Goal: Task Accomplishment & Management: Manage account settings

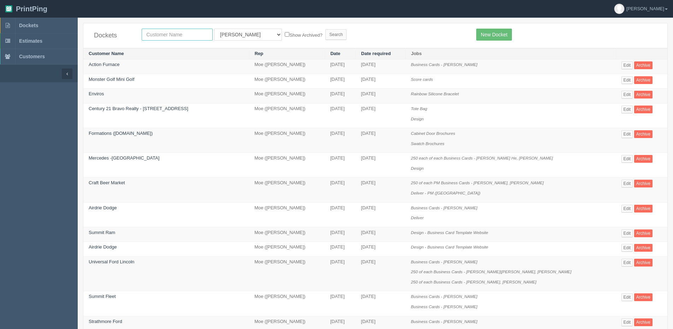
click at [159, 34] on input "text" at bounding box center [177, 35] width 71 height 12
type input "thumbs"
click at [326, 29] on input "Search" at bounding box center [336, 34] width 21 height 11
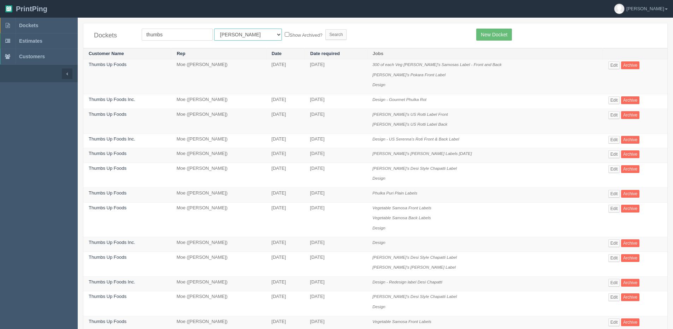
click at [241, 39] on select "All Users Ali Ali Test 1 Aly Amy Ankit Arif Brandon Dan France Greg Jim Mark Ma…" at bounding box center [248, 35] width 68 height 12
select select "1"
click at [214, 29] on select "All Users Ali Ali Test 1 Aly Amy Ankit Arif Brandon Dan France Greg Jim Mark Ma…" at bounding box center [248, 35] width 68 height 12
click at [285, 35] on label "Show Archived?" at bounding box center [303, 35] width 37 height 8
click at [285, 35] on input "Show Archived?" at bounding box center [287, 34] width 5 height 5
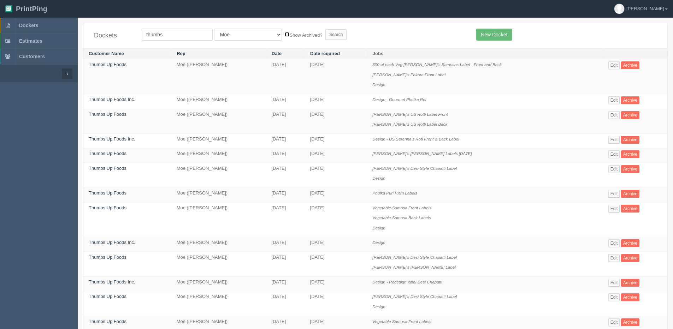
checkbox input "true"
click at [326, 33] on input "Search" at bounding box center [336, 34] width 21 height 11
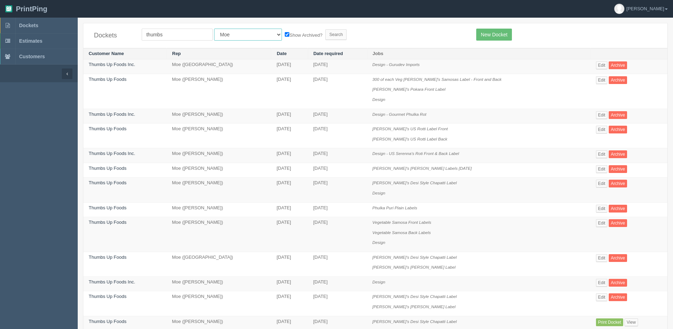
click at [229, 39] on select "All Users [PERSON_NAME] Test 1 [PERSON_NAME] [PERSON_NAME] [PERSON_NAME] France…" at bounding box center [248, 35] width 68 height 12
drag, startPoint x: 164, startPoint y: 35, endPoint x: 77, endPoint y: 35, distance: 87.3
click at [77, 35] on section "Dockets Estimates Customers" at bounding box center [336, 325] width 673 height 615
type input "gurd"
click at [326, 29] on input "Search" at bounding box center [336, 34] width 21 height 11
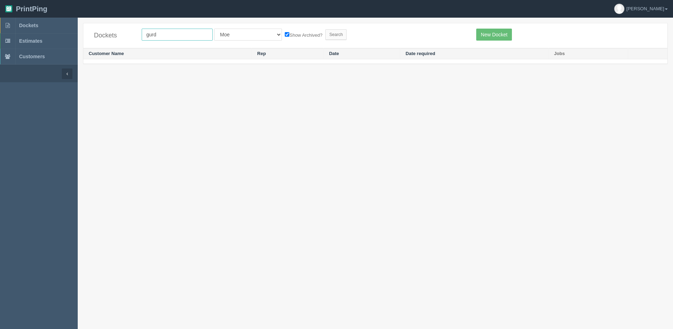
click at [166, 36] on input "gurd" at bounding box center [177, 35] width 71 height 12
type input "guru"
click at [326, 29] on input "Search" at bounding box center [336, 34] width 21 height 11
click at [38, 24] on span "Dockets" at bounding box center [28, 26] width 19 height 6
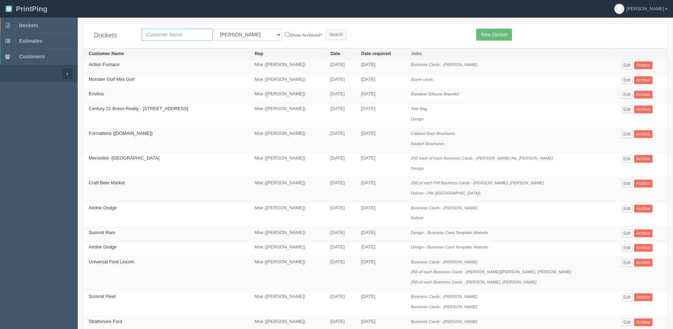
drag, startPoint x: 135, startPoint y: 38, endPoint x: 152, endPoint y: 38, distance: 17.0
click at [134, 38] on div "Dockets All Users Ali Ali Test 1 Aly Amy Ankit Arif Brandon Dan France Greg Jim…" at bounding box center [375, 35] width 584 height 25
type input "walla"
click at [326, 29] on input "Search" at bounding box center [336, 34] width 21 height 11
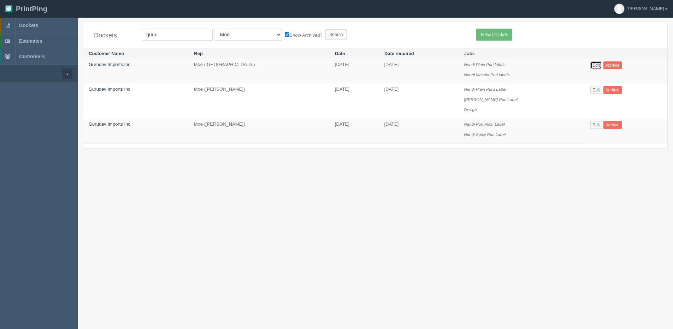
click at [591, 64] on link "Edit" at bounding box center [597, 66] width 12 height 8
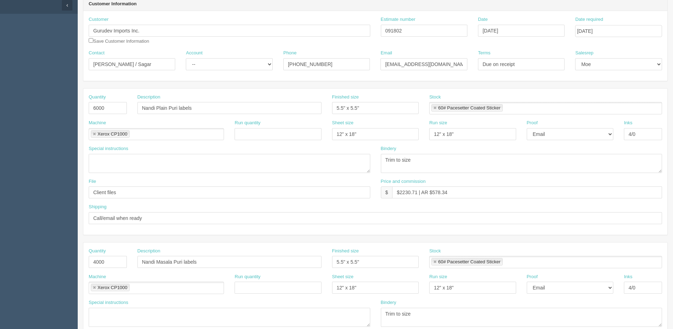
scroll to position [71, 0]
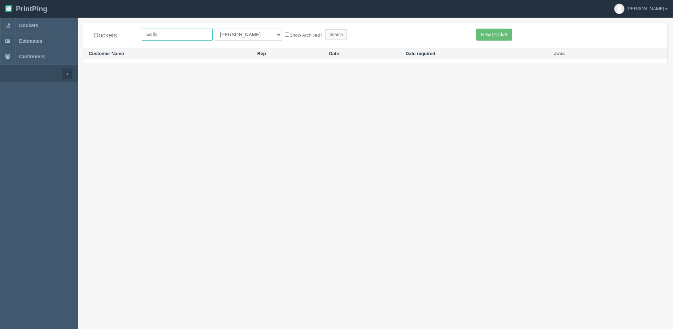
click at [187, 36] on input "walla" at bounding box center [177, 35] width 71 height 12
click at [244, 38] on select "All Users Ali Ali Test 1 Aly Amy Ankit Arif Brandon Dan France Greg Jim Mark Ma…" at bounding box center [248, 35] width 68 height 12
select select "1"
click at [214, 29] on select "All Users Ali Ali Test 1 Aly Amy Ankit Arif Brandon Dan France Greg Jim Mark Ma…" at bounding box center [248, 35] width 68 height 12
click at [285, 36] on label "Show Archived?" at bounding box center [303, 35] width 37 height 8
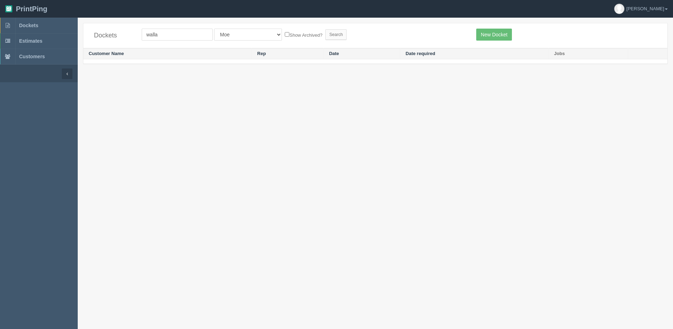
click at [285, 36] on input "Show Archived?" at bounding box center [287, 34] width 5 height 5
checkbox input "true"
click at [326, 35] on input "Search" at bounding box center [336, 34] width 21 height 11
click at [170, 36] on input "walla" at bounding box center [177, 35] width 71 height 12
type input "wall"
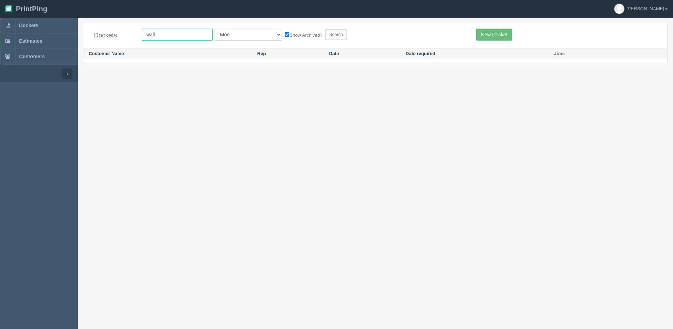
click at [326, 29] on input "Search" at bounding box center [336, 34] width 21 height 11
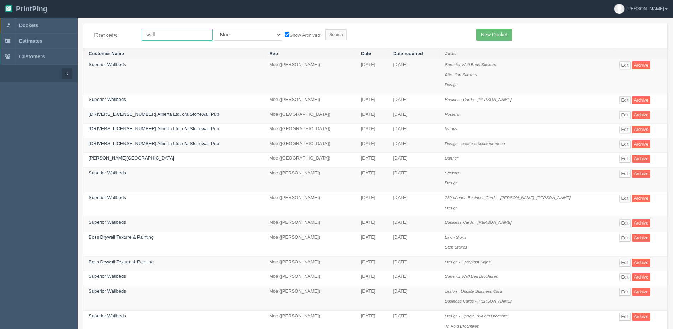
drag, startPoint x: 0, startPoint y: 0, endPoint x: 170, endPoint y: 36, distance: 173.5
click at [170, 36] on input "wall" at bounding box center [177, 35] width 71 height 12
type input "wala"
click at [326, 29] on input "Search" at bounding box center [336, 34] width 21 height 11
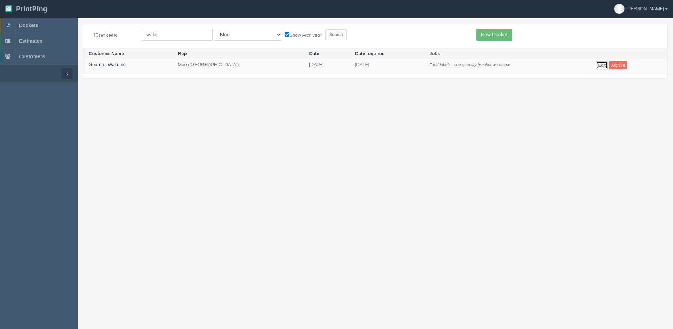
click at [602, 64] on link "Edit" at bounding box center [602, 66] width 12 height 8
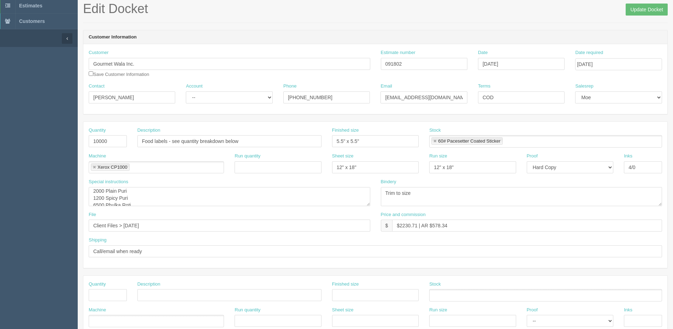
scroll to position [14, 0]
click at [61, 314] on aside "Dockets Estimates Customers" at bounding box center [39, 294] width 78 height 624
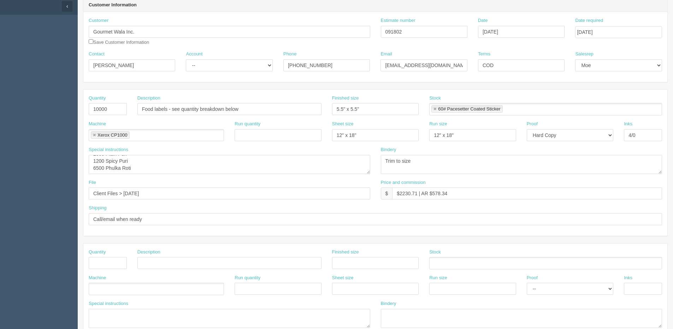
scroll to position [0, 0]
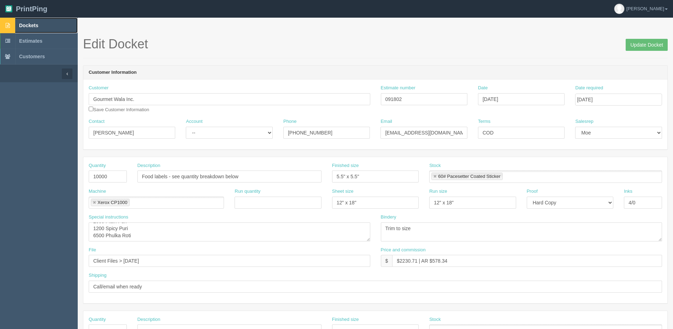
click at [27, 24] on span "Dockets" at bounding box center [28, 26] width 19 height 6
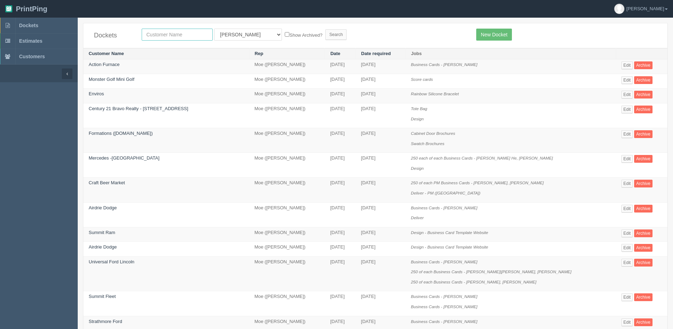
click at [175, 37] on input "text" at bounding box center [177, 35] width 71 height 12
type input "olds"
click at [326, 29] on input "Search" at bounding box center [336, 34] width 21 height 11
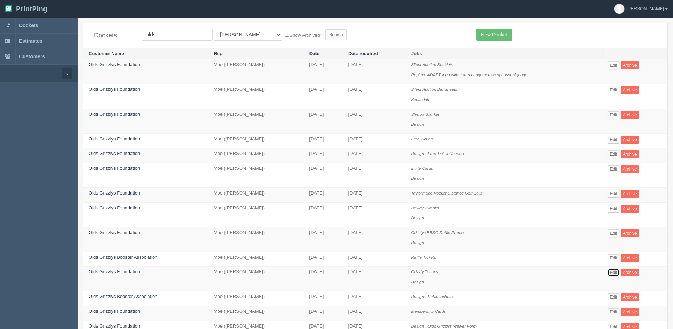
click at [614, 275] on link "Edit" at bounding box center [614, 273] width 12 height 8
click at [236, 37] on select "All Users Ali Ali Test 1 Aly Amy Ankit Arif Brandon Dan France Greg Jim Mark Ma…" at bounding box center [248, 35] width 68 height 12
select select "1"
click at [214, 29] on select "All Users Ali Ali Test 1 Aly Amy Ankit Arif Brandon Dan France Greg Jim Mark Ma…" at bounding box center [248, 35] width 68 height 12
click at [285, 37] on label "Show Archived?" at bounding box center [303, 35] width 37 height 8
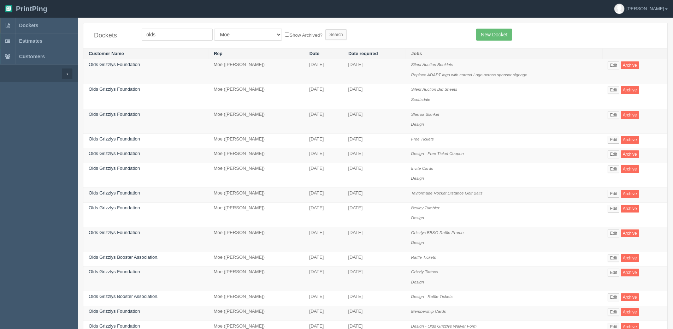
click at [285, 37] on input "Show Archived?" at bounding box center [287, 34] width 5 height 5
checkbox input "true"
click at [326, 34] on input "Search" at bounding box center [336, 34] width 21 height 11
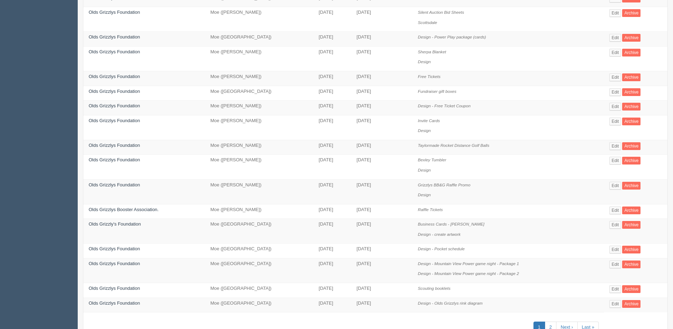
scroll to position [247, 0]
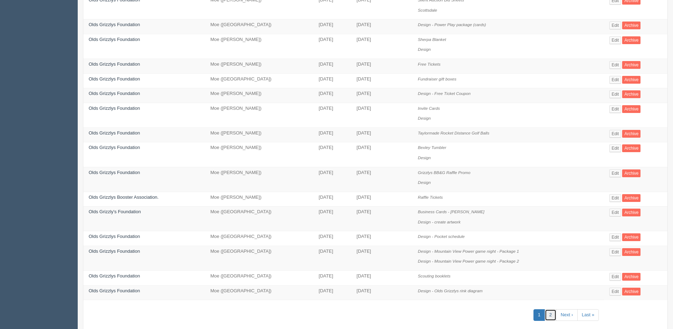
click at [549, 313] on link "2" at bounding box center [551, 316] width 12 height 12
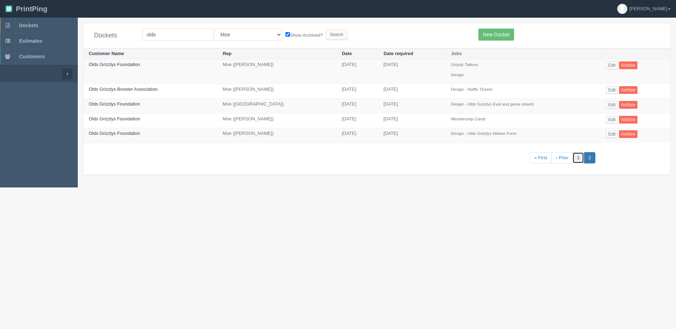
click at [576, 156] on link "1" at bounding box center [578, 158] width 12 height 12
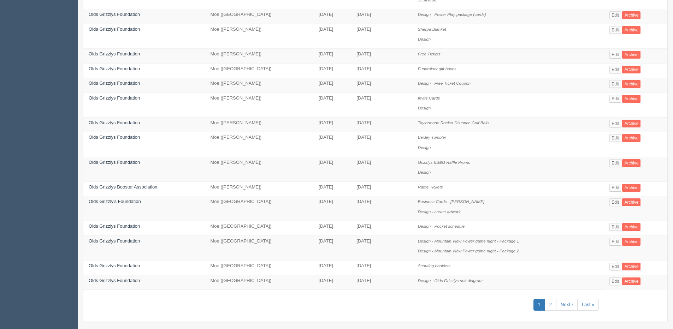
scroll to position [263, 0]
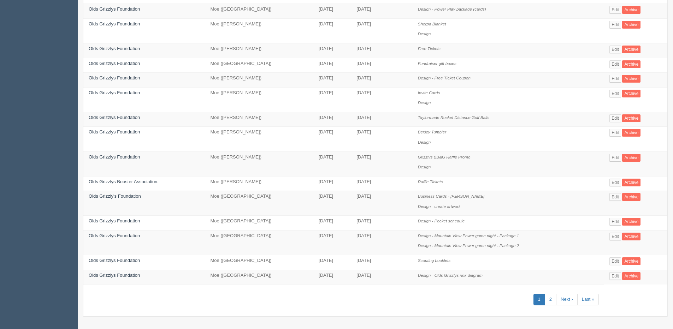
click at [574, 18] on td "Design - Power Play package (cards)" at bounding box center [509, 11] width 192 height 15
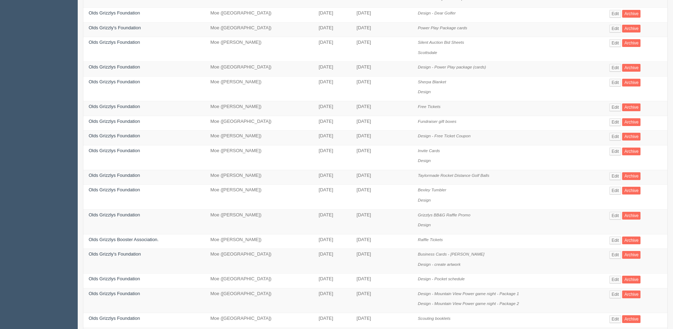
scroll to position [192, 0]
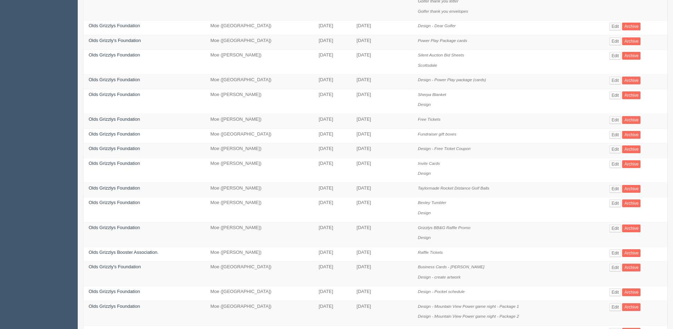
click at [422, 47] on td "Power Play Package cards" at bounding box center [509, 42] width 192 height 15
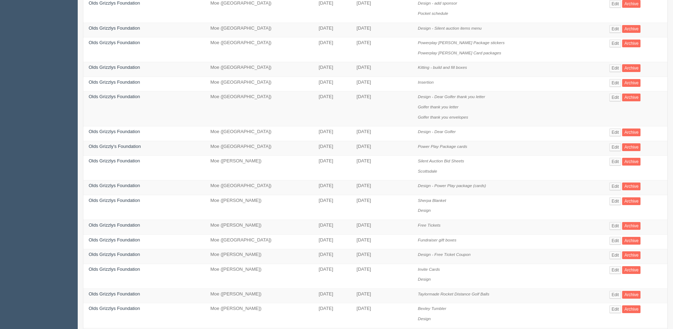
scroll to position [51, 0]
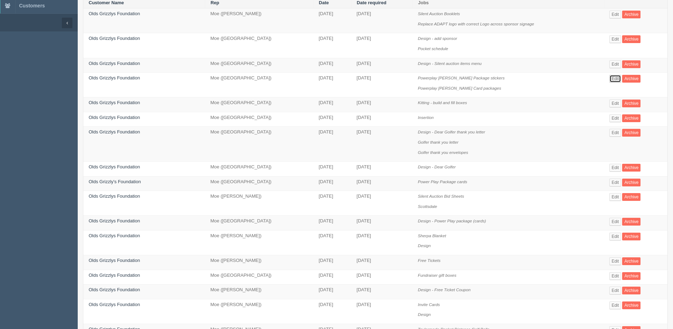
click at [610, 78] on link "Edit" at bounding box center [616, 79] width 12 height 8
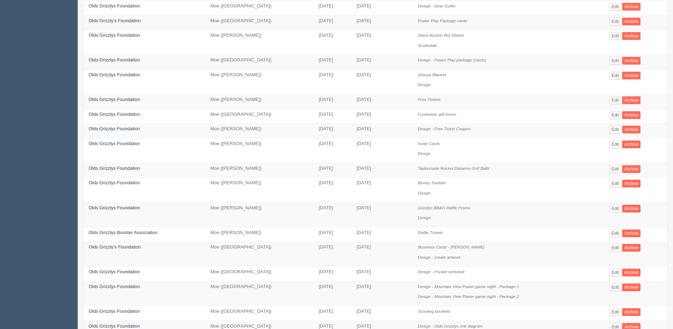
scroll to position [247, 0]
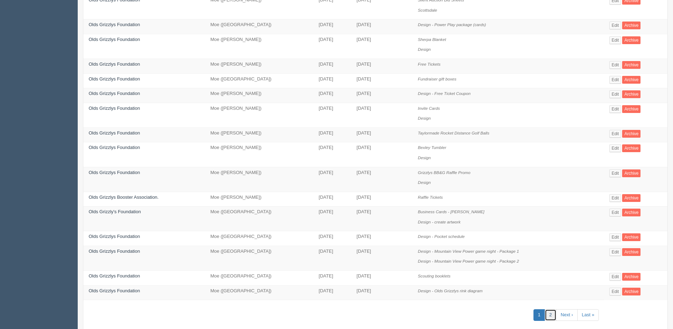
click at [547, 316] on link "2" at bounding box center [551, 316] width 12 height 12
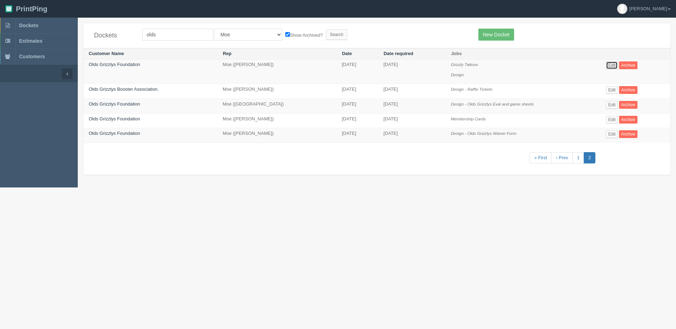
click at [611, 64] on link "Edit" at bounding box center [612, 66] width 12 height 8
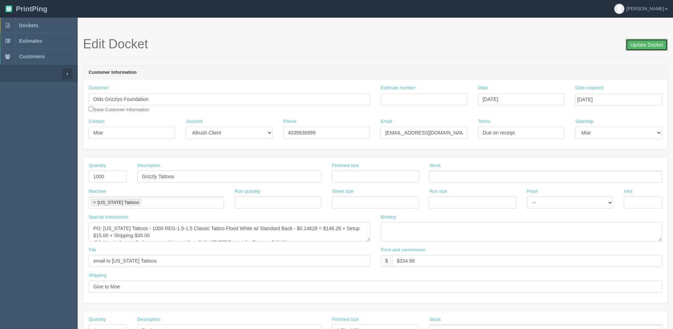
drag, startPoint x: 639, startPoint y: 46, endPoint x: 538, endPoint y: 46, distance: 101.4
click at [637, 46] on input "Update Docket" at bounding box center [647, 45] width 42 height 12
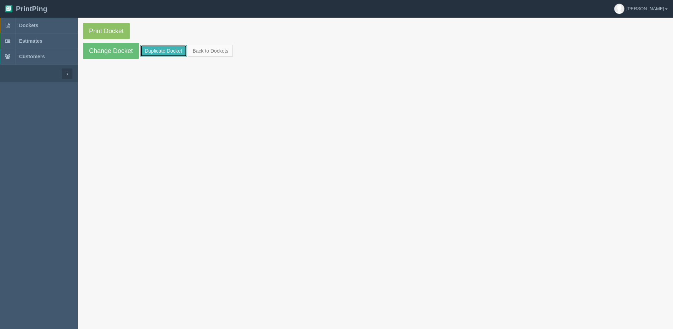
click at [169, 53] on link "Duplicate Docket" at bounding box center [163, 51] width 47 height 12
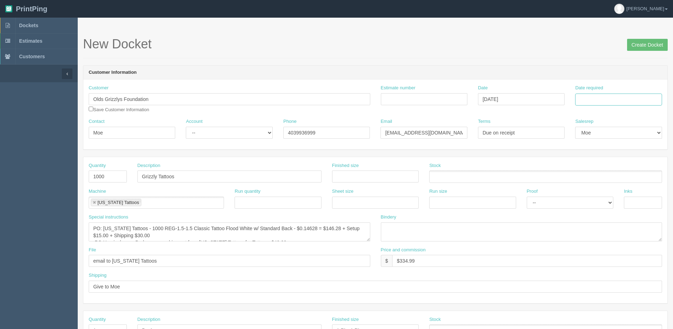
click at [639, 98] on input "Date required" at bounding box center [618, 100] width 87 height 12
click at [594, 203] on th "Today" at bounding box center [610, 198] width 66 height 10
click at [631, 168] on td "22" at bounding box center [629, 167] width 8 height 10
type input "August 22, 2025"
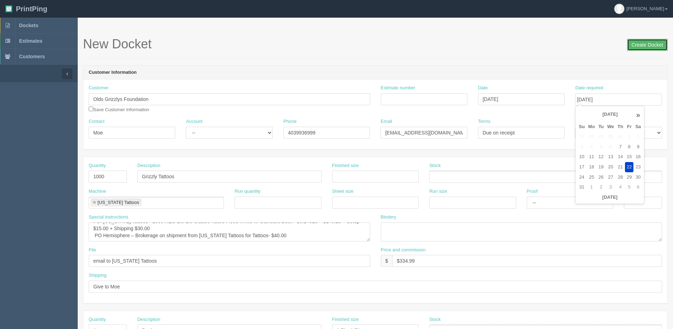
click at [655, 41] on input "Create Docket" at bounding box center [647, 45] width 41 height 12
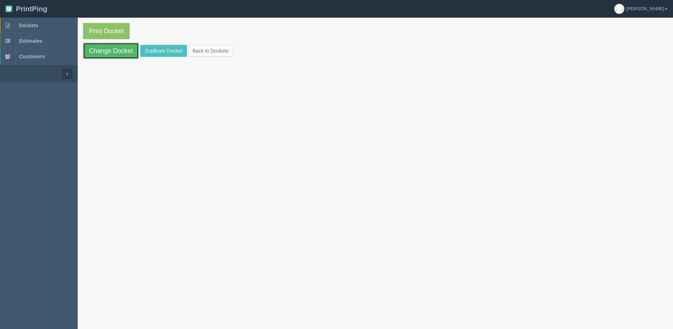
click at [107, 49] on link "Change Docket" at bounding box center [111, 51] width 56 height 16
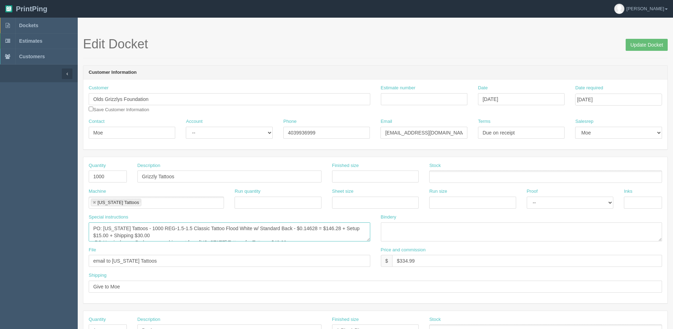
click at [275, 229] on textarea "PO: California Tattoos - 1000 REG-1.5-1.5 Classic Tattoo Flood White w/ Standar…" at bounding box center [230, 232] width 282 height 19
click at [137, 232] on textarea "PO: California Tattoos - 1000 REG-1.5-1.5 Classic Tattoo Flood White w/ Standar…" at bounding box center [230, 232] width 282 height 19
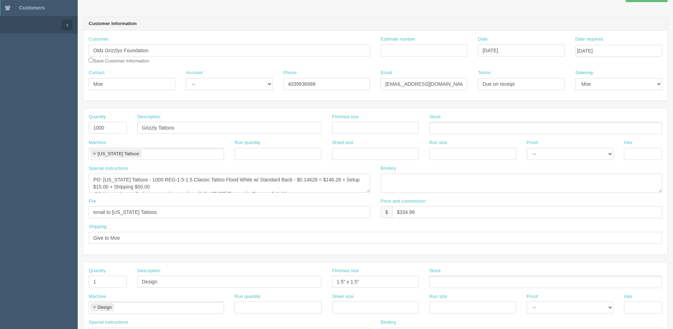
scroll to position [71, 0]
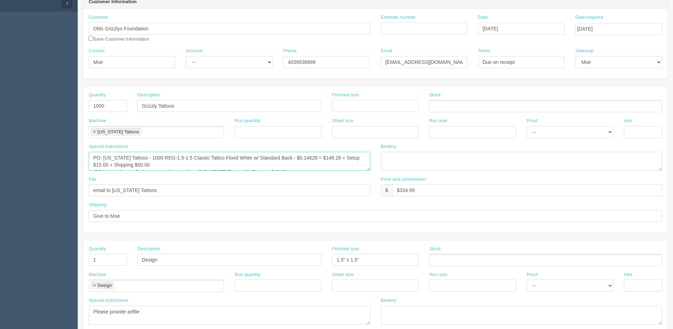
drag, startPoint x: 299, startPoint y: 157, endPoint x: 312, endPoint y: 157, distance: 13.1
click at [312, 157] on textarea "PO: California Tattoos - 1000 REG-1.5-1.5 Classic Tattoo Flood White w/ Standar…" at bounding box center [230, 161] width 282 height 19
click at [137, 165] on textarea "PO: California Tattoos - 1000 REG-1.5-1.5 Classic Tattoo Flood White w/ Standar…" at bounding box center [230, 161] width 282 height 19
click at [197, 164] on textarea "PO: California Tattoos - 1000 REG-1.5-1.5 Classic Tattoo Flood White w/ Standar…" at bounding box center [230, 161] width 282 height 19
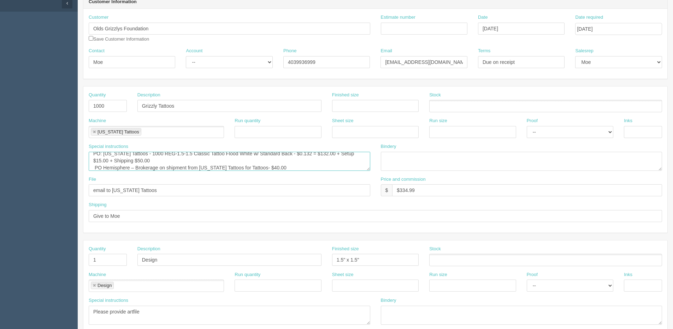
drag, startPoint x: 96, startPoint y: 160, endPoint x: 109, endPoint y: 162, distance: 13.1
click at [109, 162] on textarea "PO: California Tattoos - 1000 REG-1.5-1.5 Classic Tattoo Flood White w/ Standar…" at bounding box center [230, 161] width 282 height 19
type textarea "PO: California Tattoos - 1000 REG-1.5-1.5 Classic Tattoo Flood White w/ Standar…"
drag, startPoint x: 400, startPoint y: 193, endPoint x: 482, endPoint y: 192, distance: 82.4
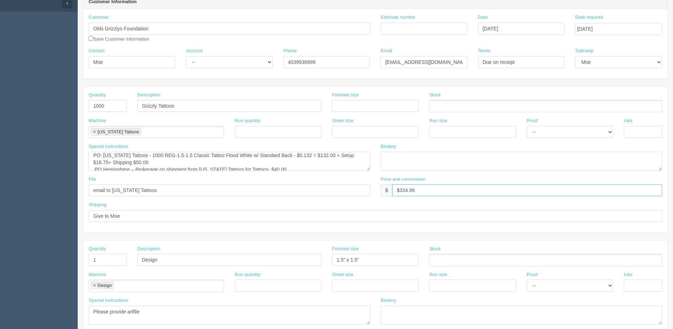
click at [478, 190] on input "$334.99" at bounding box center [527, 191] width 270 height 12
type input "$351.60"
drag, startPoint x: 104, startPoint y: 212, endPoint x: 71, endPoint y: 213, distance: 32.2
click at [75, 213] on section "Dockets Estimates Customers" at bounding box center [336, 259] width 673 height 624
drag, startPoint x: 77, startPoint y: 217, endPoint x: 7, endPoint y: 219, distance: 70.0
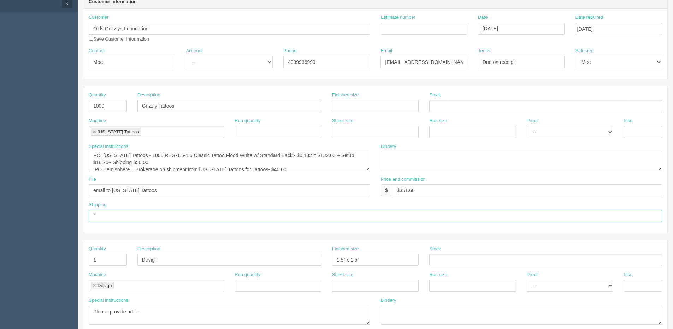
click at [18, 219] on section "Dockets Estimates Customers" at bounding box center [336, 259] width 673 height 624
type input "Give to Moe"
drag, startPoint x: 161, startPoint y: 260, endPoint x: 88, endPoint y: 261, distance: 73.2
click at [51, 262] on section "Dockets Estimates Customers" at bounding box center [336, 259] width 673 height 624
drag, startPoint x: 380, startPoint y: 261, endPoint x: 155, endPoint y: 261, distance: 224.8
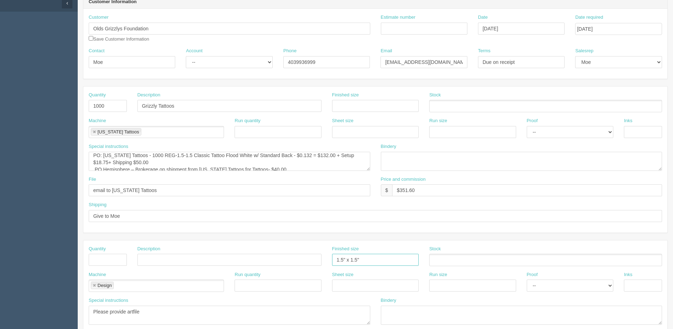
click at [155, 261] on div "Quantity Description Finished size 1.5" x 1.5" Stock" at bounding box center [375, 259] width 584 height 26
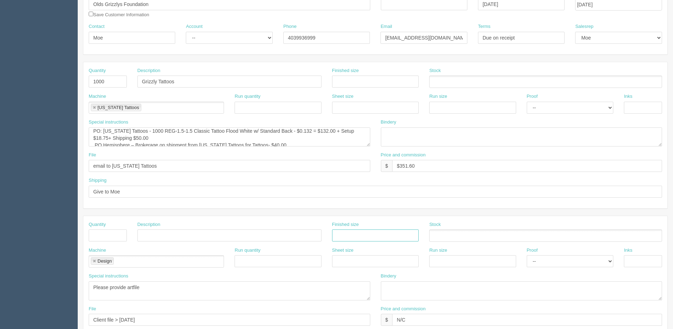
scroll to position [106, 0]
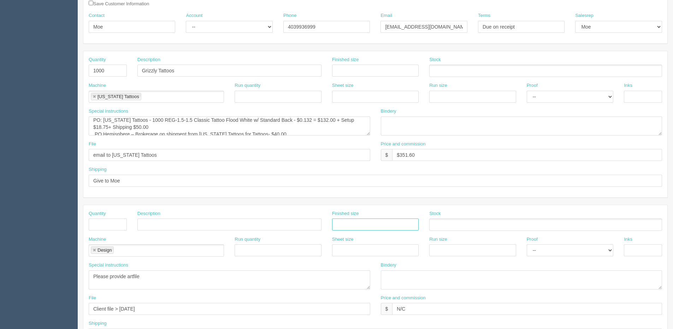
click at [95, 250] on link at bounding box center [94, 250] width 4 height 5
drag, startPoint x: 156, startPoint y: 283, endPoint x: 35, endPoint y: 283, distance: 121.6
click at [29, 283] on section "Dockets Estimates Customers" at bounding box center [336, 224] width 673 height 624
drag, startPoint x: 148, startPoint y: 308, endPoint x: 463, endPoint y: 327, distance: 315.5
click at [0, 311] on html "PrintPing Dan Edit account ( dan@allrush.ca ) Logout Dockets Estimates Customers" at bounding box center [336, 215] width 673 height 642
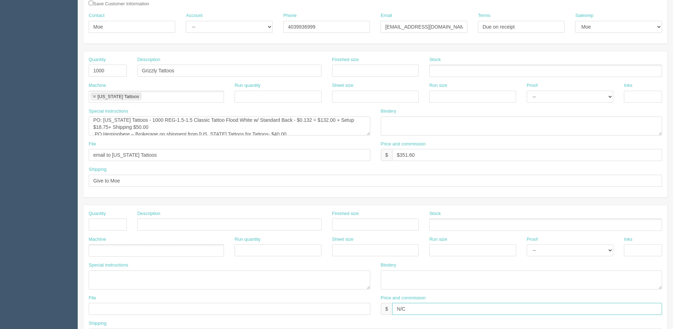
drag, startPoint x: 427, startPoint y: 313, endPoint x: 325, endPoint y: 311, distance: 102.2
click at [325, 311] on div "File Price and commission $ N/C" at bounding box center [375, 308] width 584 height 26
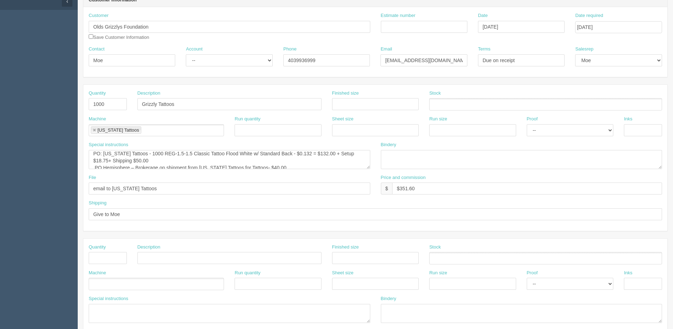
scroll to position [35, 0]
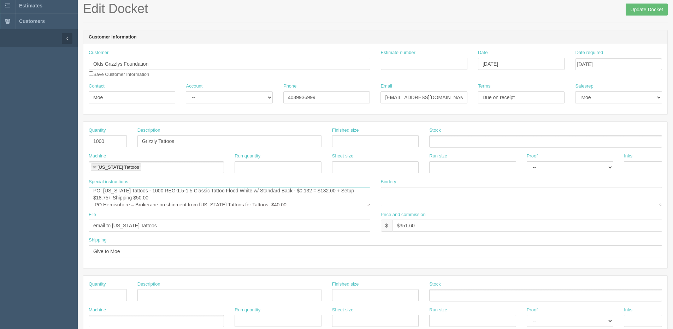
click at [147, 190] on textarea "PO: California Tattoos - 1000 REG-1.5-1.5 Classic Tattoo Flood White w/ Standar…" at bounding box center [230, 196] width 282 height 19
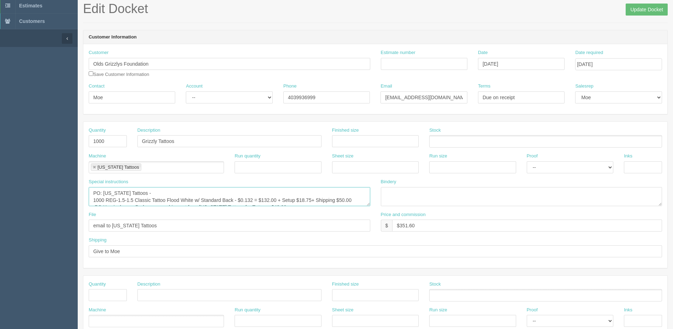
click at [147, 189] on textarea "PO: California Tattoos - 1000 REG-1.5-1.5 Classic Tattoo Flood White w/ Standar…" at bounding box center [230, 196] width 282 height 19
click at [206, 196] on textarea "PO: California Tattoos - 1000 REG-1.5-1.5 Classic Tattoo Flood White w/ Standar…" at bounding box center [230, 196] width 282 height 19
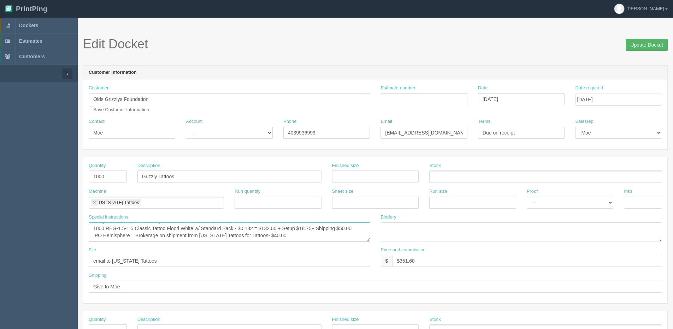
type textarea "PO: California Tattoos - Repeat Order on PO 70482 / Order#1351631 1000 REG-1.5-…"
click at [645, 42] on input "Update Docket" at bounding box center [647, 45] width 42 height 12
